Goal: Task Accomplishment & Management: Manage account settings

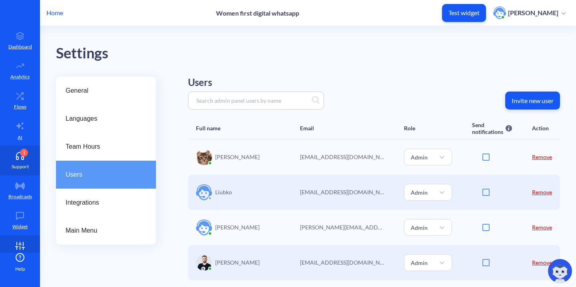
click at [18, 158] on icon at bounding box center [20, 156] width 16 height 8
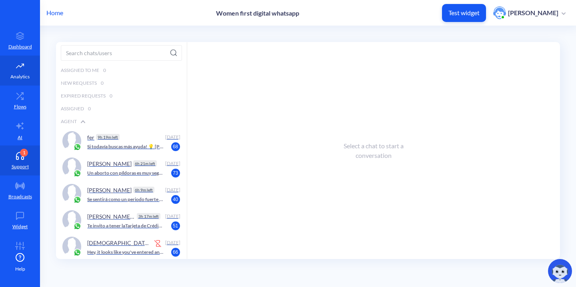
click at [20, 80] on link "Analytics" at bounding box center [20, 71] width 40 height 30
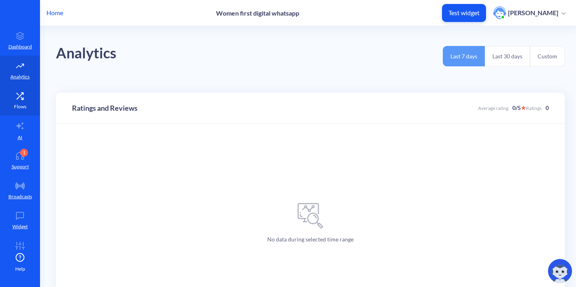
click at [17, 101] on link "Flows" at bounding box center [20, 101] width 40 height 30
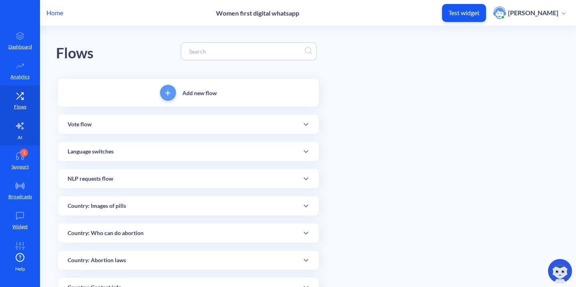
click at [18, 122] on icon at bounding box center [20, 126] width 10 height 10
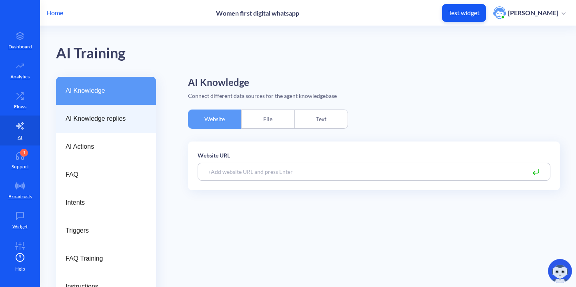
click at [104, 120] on span "AI Knowledge replies" at bounding box center [103, 119] width 74 height 10
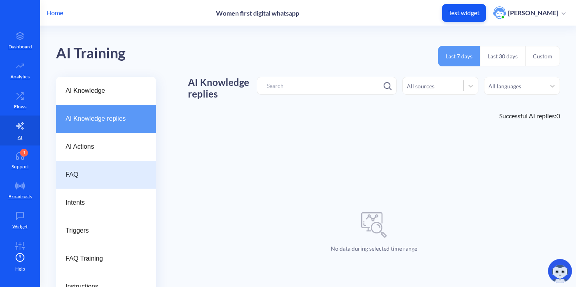
click at [87, 173] on span "FAQ" at bounding box center [103, 175] width 74 height 10
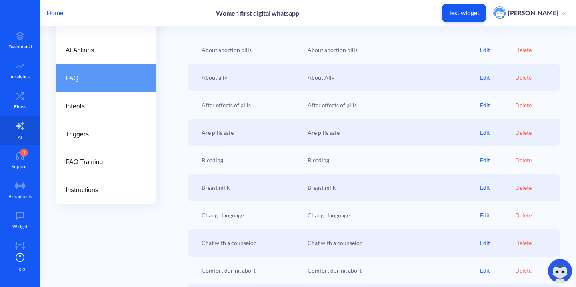
scroll to position [144, 0]
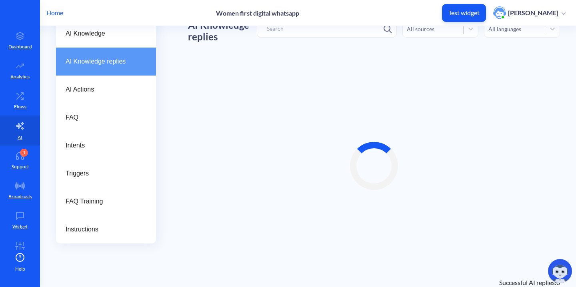
scroll to position [56, 0]
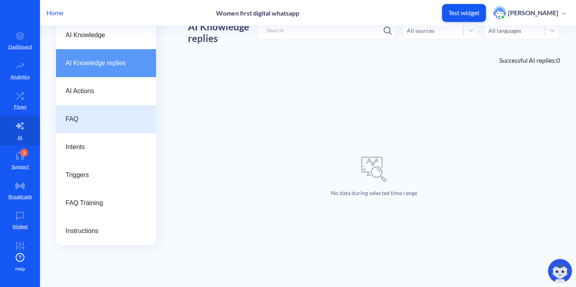
click at [95, 113] on div "FAQ" at bounding box center [106, 119] width 100 height 28
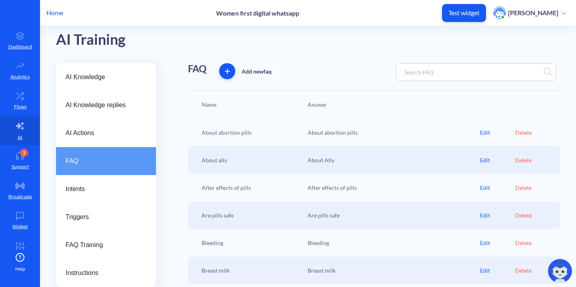
scroll to position [56, 0]
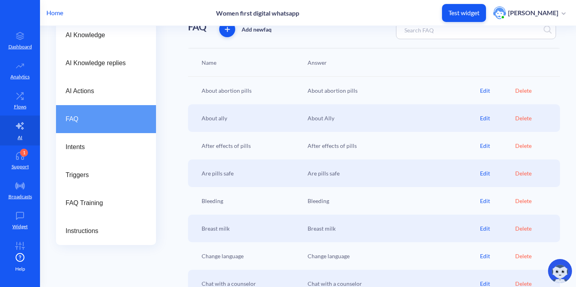
click at [238, 89] on div "About abortion pills" at bounding box center [251, 90] width 106 height 8
click at [326, 92] on div "About abortion pills" at bounding box center [391, 90] width 176 height 8
click at [480, 91] on div "Edit" at bounding box center [497, 90] width 35 height 8
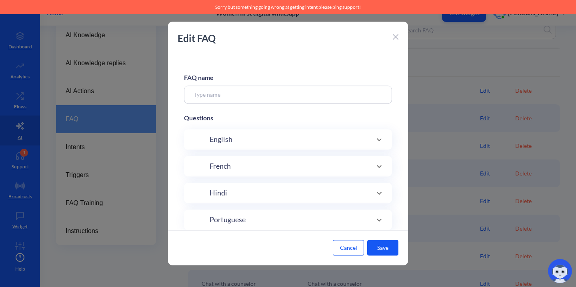
click at [283, 137] on div "English" at bounding box center [288, 139] width 176 height 11
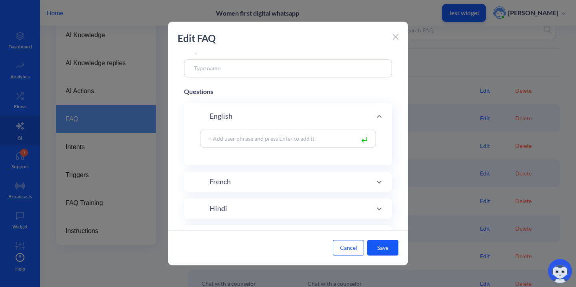
scroll to position [0, 0]
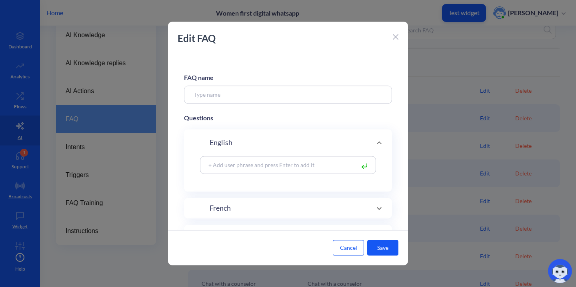
click at [307, 145] on div "English" at bounding box center [288, 142] width 176 height 11
click at [307, 143] on div "English" at bounding box center [288, 142] width 176 height 11
click at [377, 139] on icon at bounding box center [379, 143] width 10 height 10
click at [376, 143] on icon at bounding box center [379, 143] width 10 height 10
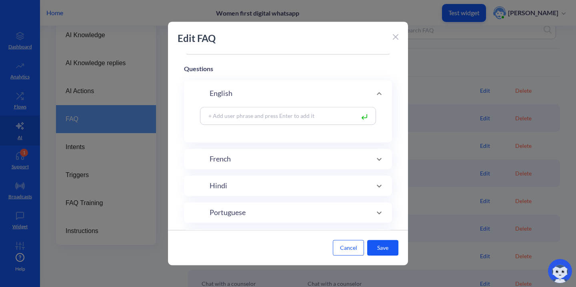
scroll to position [158, 0]
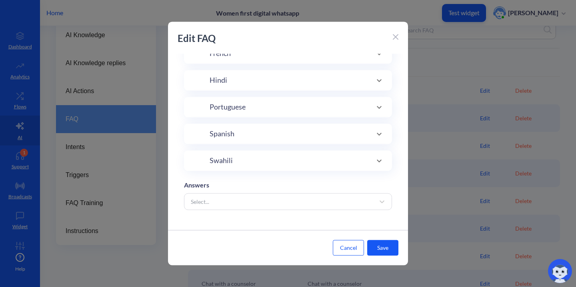
click at [358, 157] on div "Swahili" at bounding box center [288, 160] width 176 height 11
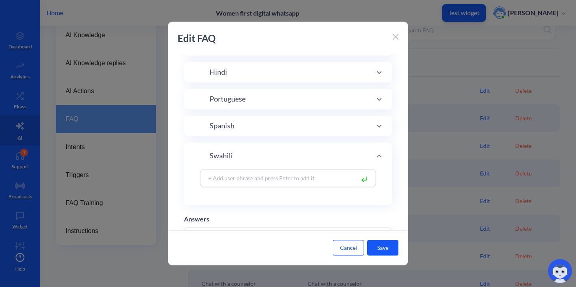
scroll to position [116, 0]
click at [358, 157] on div "Swahili" at bounding box center [288, 161] width 176 height 11
click at [351, 251] on button "Cancel" at bounding box center [348, 248] width 31 height 16
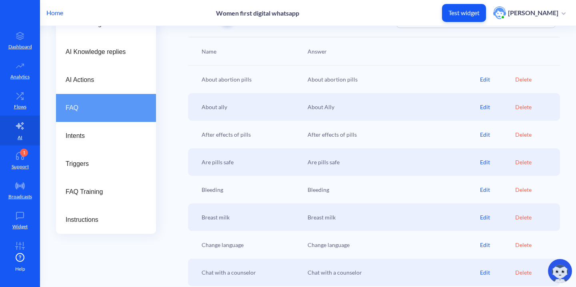
scroll to position [4, 0]
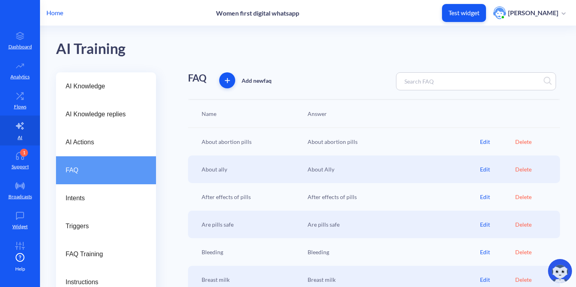
click at [326, 140] on div "About abortion pills" at bounding box center [391, 142] width 176 height 8
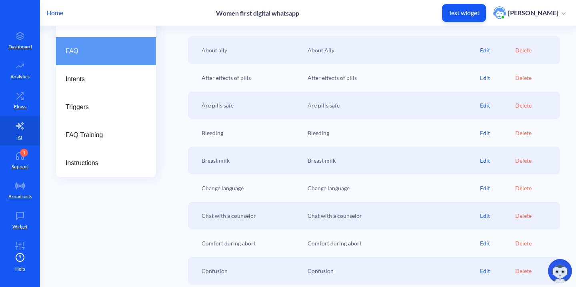
scroll to position [144, 0]
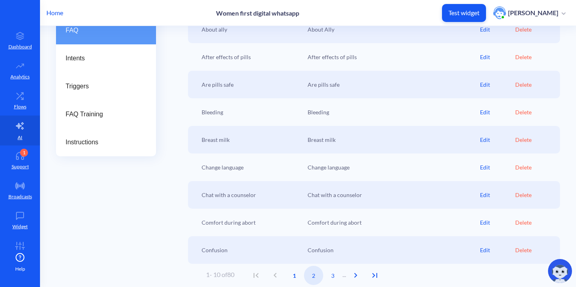
click at [318, 276] on span "2" at bounding box center [313, 275] width 19 height 8
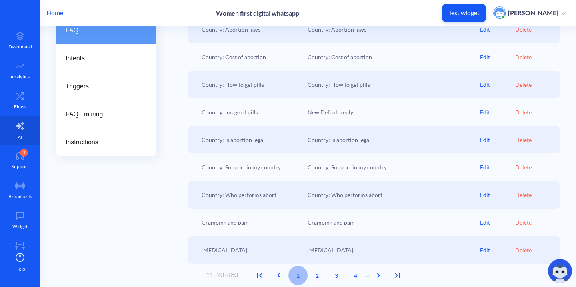
click at [297, 273] on span "1" at bounding box center [297, 275] width 19 height 8
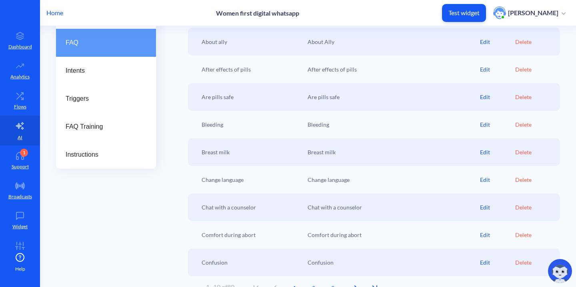
scroll to position [130, 0]
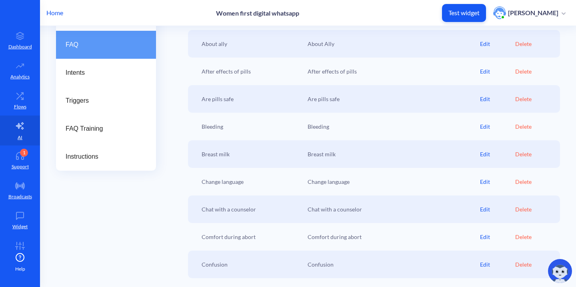
click at [343, 238] on div "Comfort during abort" at bounding box center [391, 237] width 176 height 8
click at [241, 236] on div "Comfort during abort" at bounding box center [251, 237] width 106 height 8
click at [481, 240] on div "Edit" at bounding box center [497, 237] width 35 height 8
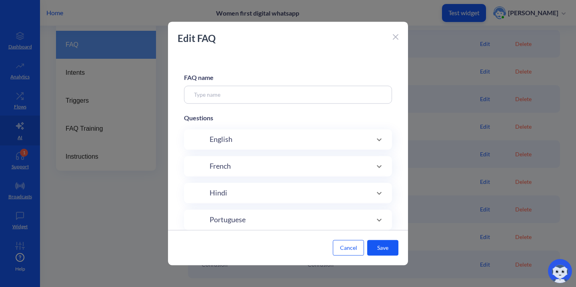
click at [303, 136] on div "English" at bounding box center [288, 139] width 176 height 11
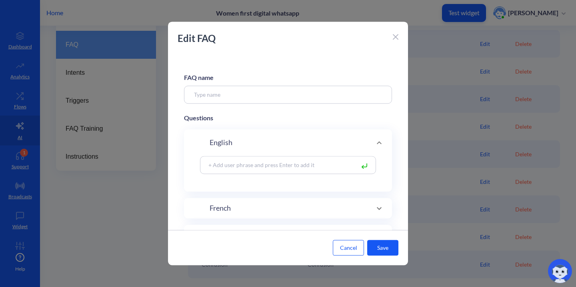
click at [303, 136] on div "English" at bounding box center [288, 142] width 208 height 27
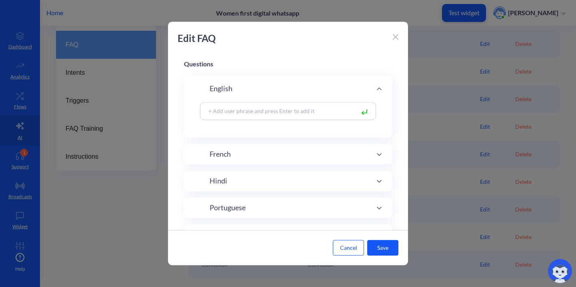
scroll to position [158, 0]
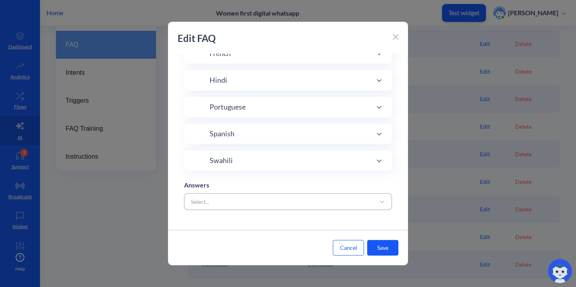
click at [297, 196] on div "Select..." at bounding box center [281, 201] width 188 height 14
type input "Comfort during abort"
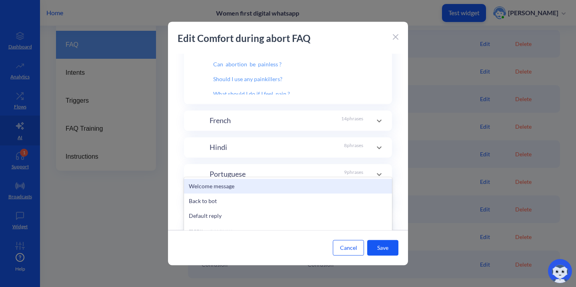
scroll to position [228, 0]
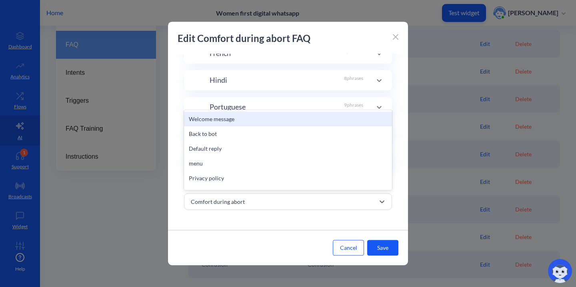
click at [275, 232] on div "Cancel Save" at bounding box center [288, 247] width 240 height 35
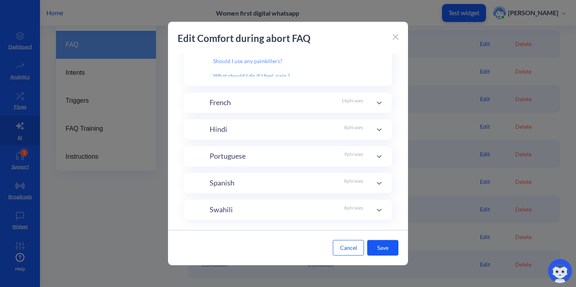
click at [288, 216] on div "Swahili 8 phrases" at bounding box center [288, 210] width 208 height 20
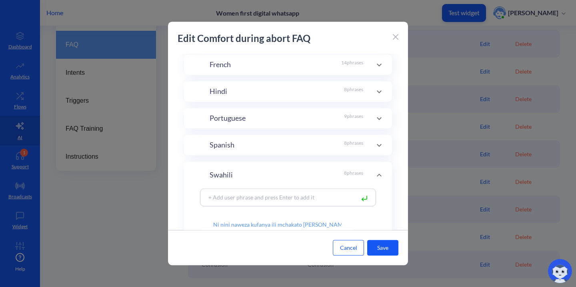
scroll to position [116, 0]
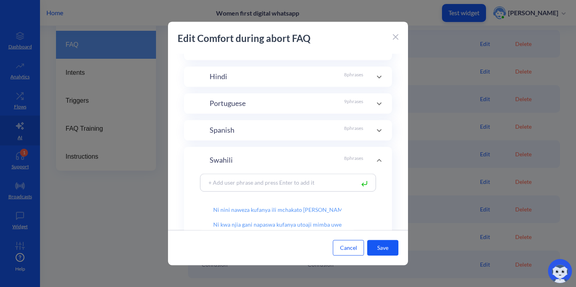
click at [356, 133] on p "8 phrases" at bounding box center [353, 130] width 19 height 11
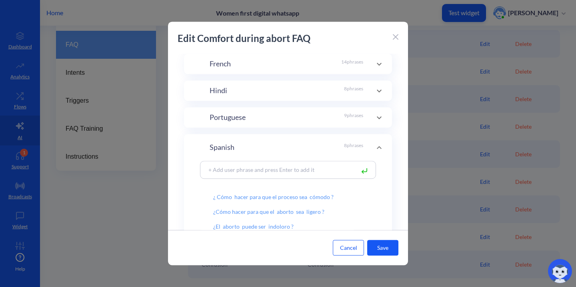
scroll to position [0, 0]
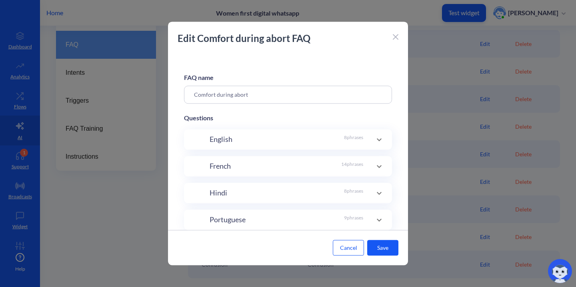
click at [356, 137] on p "8 phrases" at bounding box center [353, 139] width 19 height 11
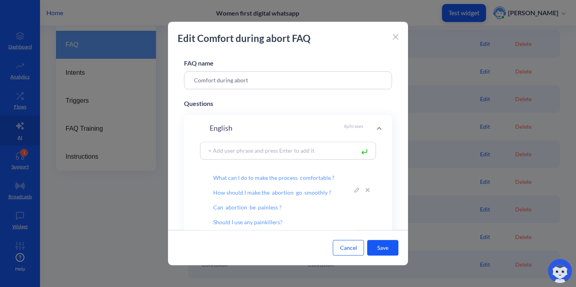
scroll to position [48, 0]
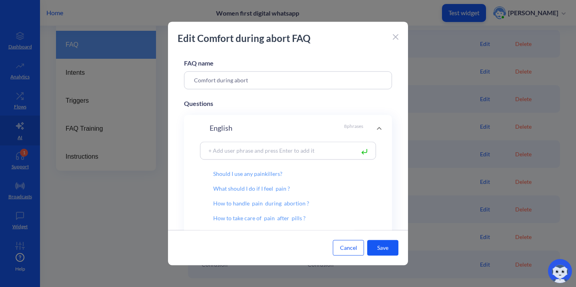
click at [397, 38] on icon at bounding box center [396, 37] width 6 height 6
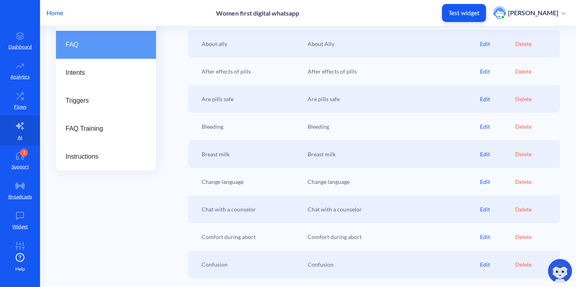
scroll to position [144, 0]
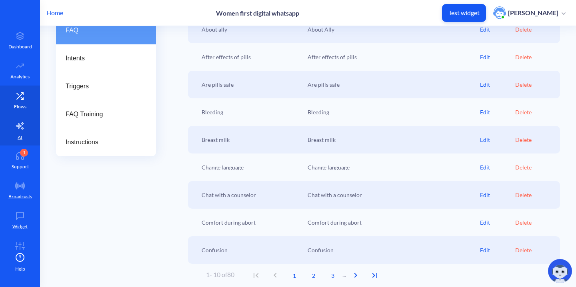
click at [22, 92] on icon at bounding box center [20, 95] width 6 height 6
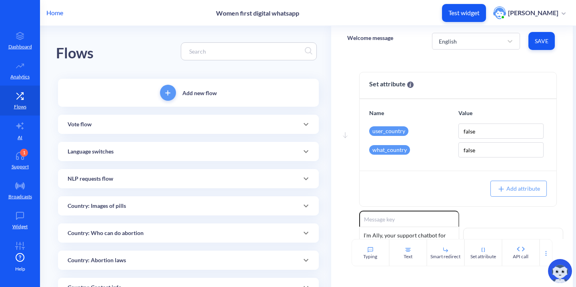
click at [225, 54] on input at bounding box center [245, 51] width 120 height 9
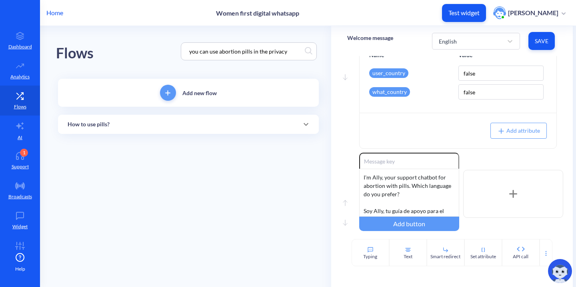
scroll to position [49, 0]
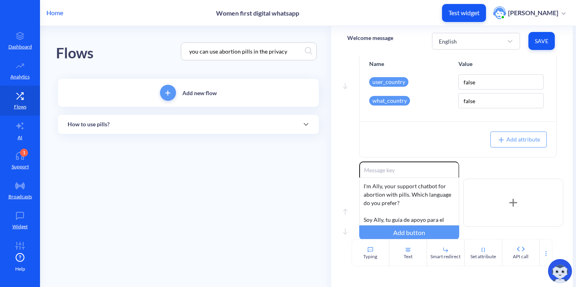
click at [287, 52] on input "you can use abortion pills in the privacy" at bounding box center [245, 51] width 120 height 9
type input "you can use abortio"
click at [261, 126] on div "How to use pills?" at bounding box center [189, 124] width 242 height 8
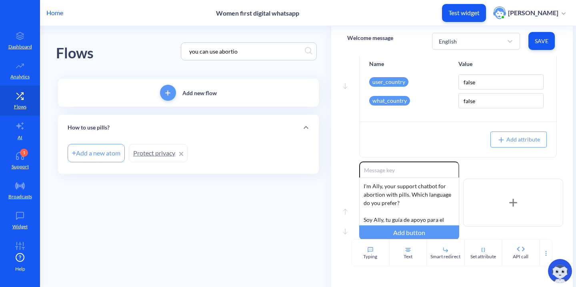
click at [156, 154] on link "Protect privacy" at bounding box center [158, 153] width 59 height 18
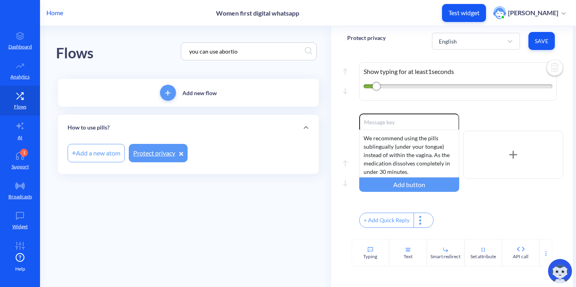
scroll to position [376, 0]
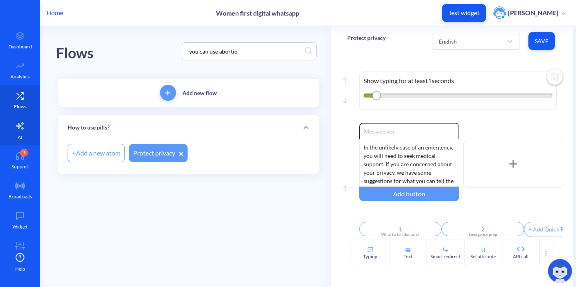
click at [26, 125] on link "AI" at bounding box center [20, 131] width 40 height 30
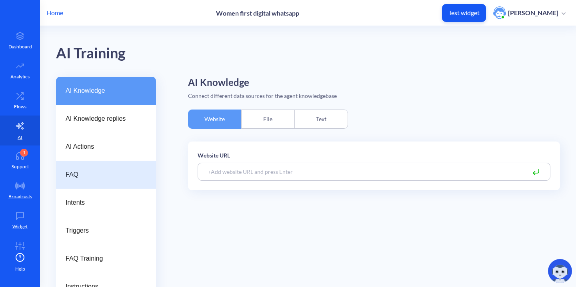
click at [93, 174] on span "FAQ" at bounding box center [103, 175] width 74 height 10
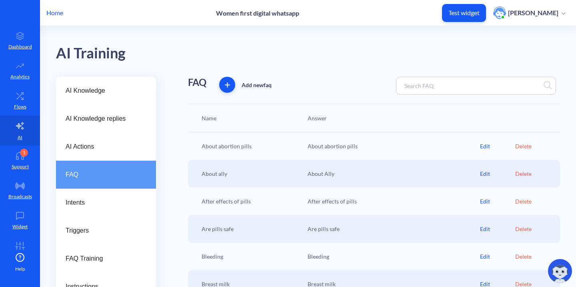
click at [443, 86] on input at bounding box center [435, 85] width 70 height 9
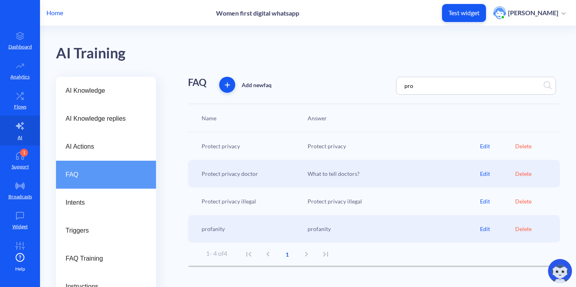
type input "pro"
click at [483, 145] on div "Edit" at bounding box center [497, 146] width 35 height 8
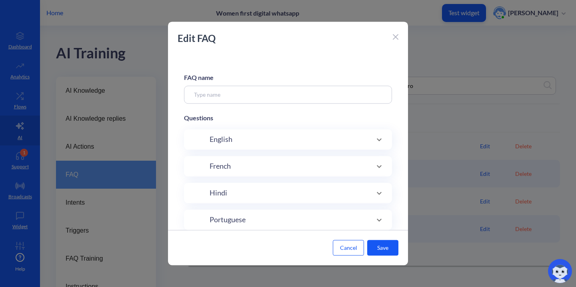
type input "Protect privacy"
click at [355, 142] on p "8 phrases" at bounding box center [353, 139] width 19 height 11
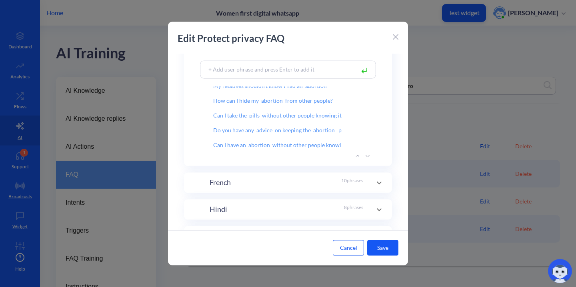
scroll to position [0, 14]
drag, startPoint x: 214, startPoint y: 145, endPoint x: 348, endPoint y: 151, distance: 134.9
click at [348, 151] on div "My relatives shouldn't know I had an abortion How can I hide my abortion from o…" at bounding box center [288, 121] width 176 height 70
